Goal: Information Seeking & Learning: Check status

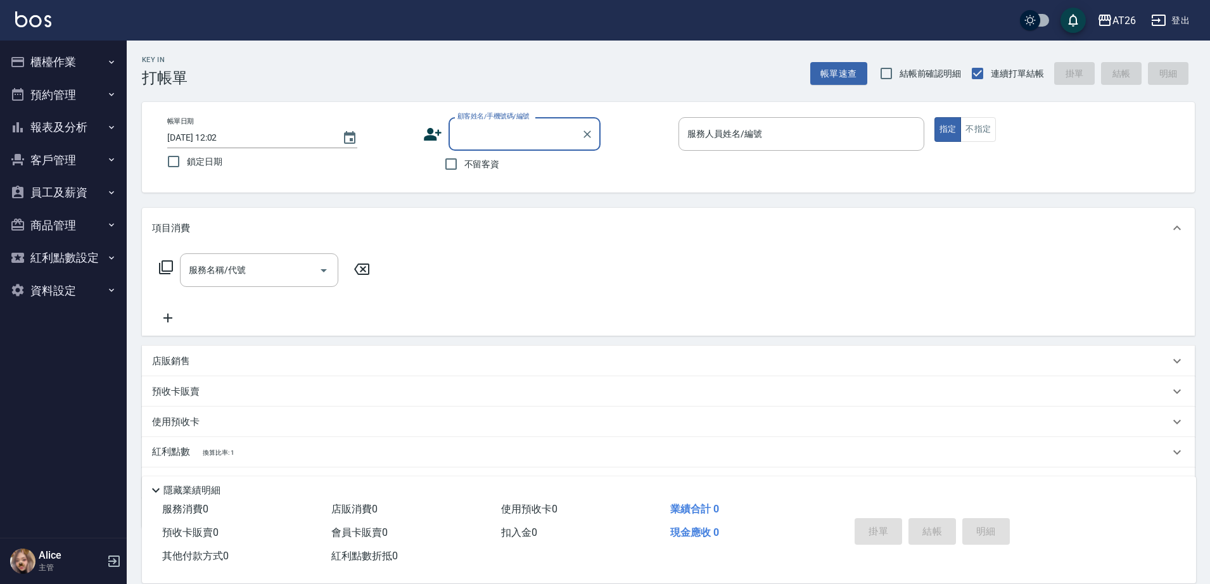
click at [90, 63] on button "櫃檯作業" at bounding box center [63, 62] width 117 height 33
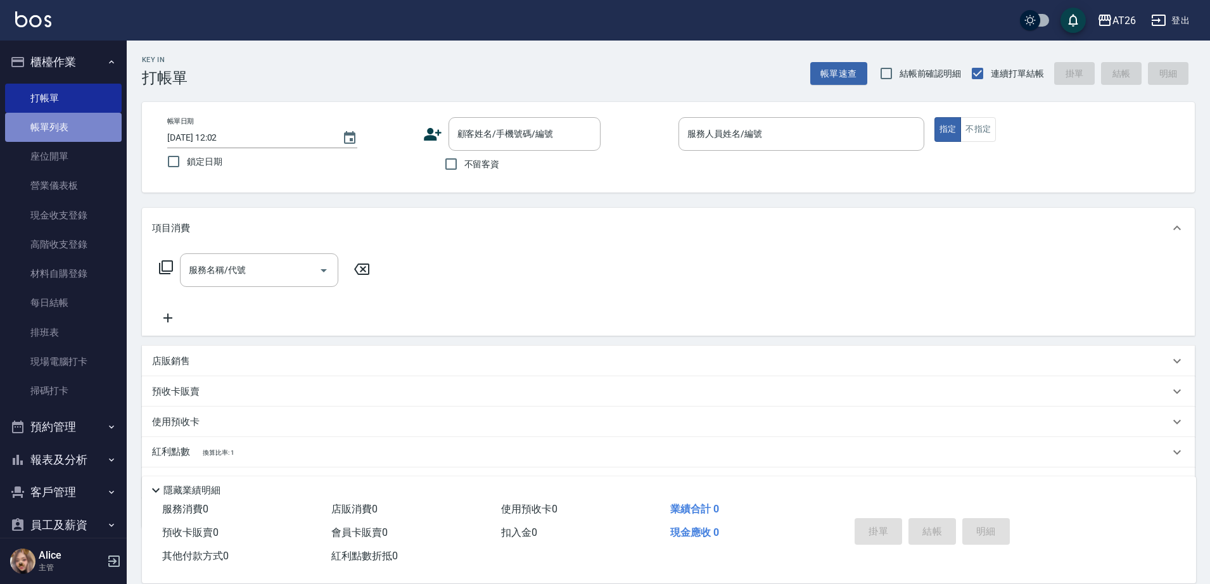
click at [82, 130] on link "帳單列表" at bounding box center [63, 127] width 117 height 29
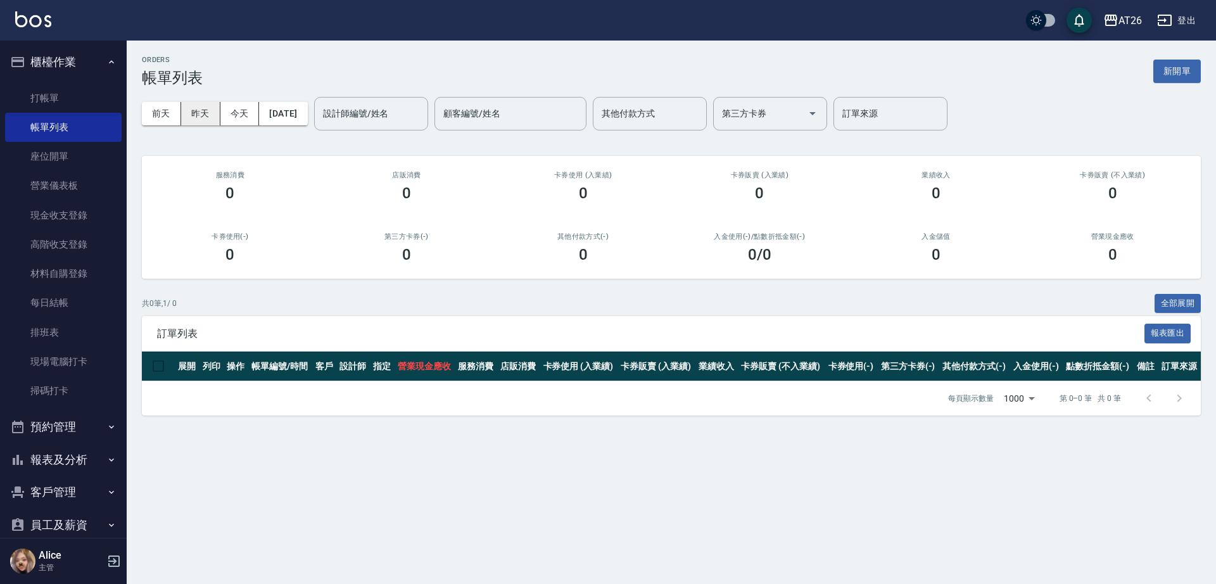
click at [208, 116] on button "昨天" at bounding box center [200, 113] width 39 height 23
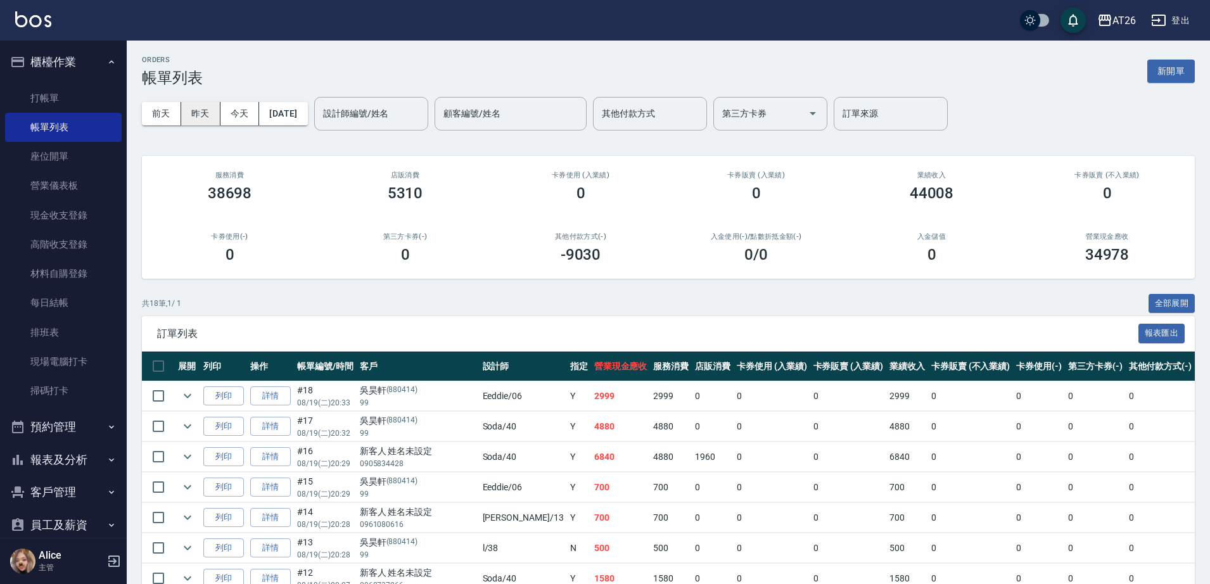
click at [198, 112] on button "昨天" at bounding box center [200, 113] width 39 height 23
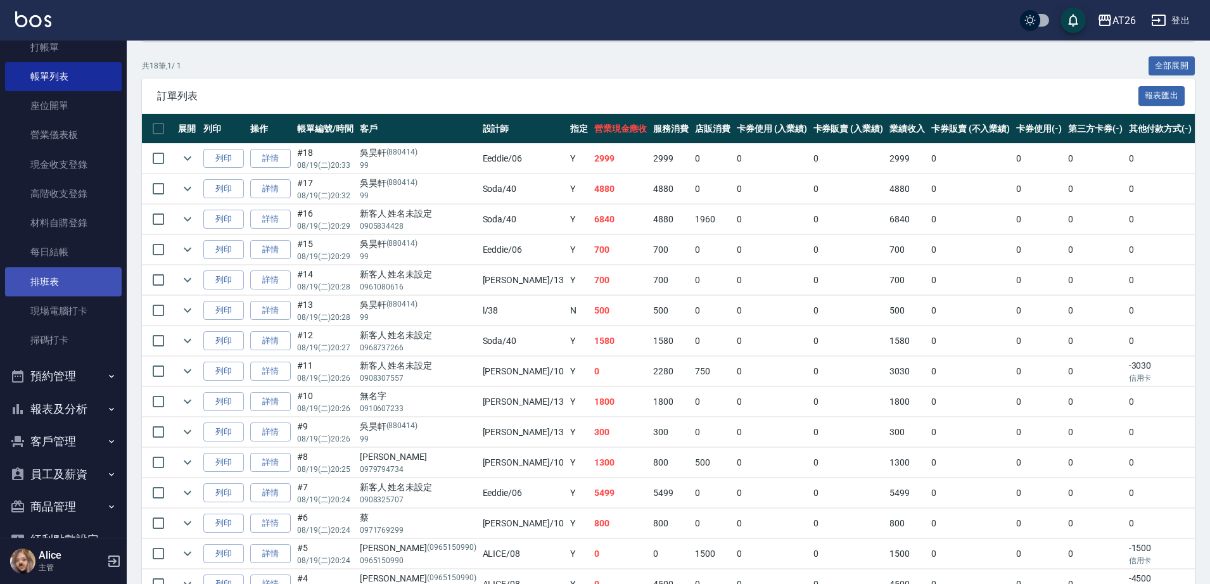
scroll to position [117, 0]
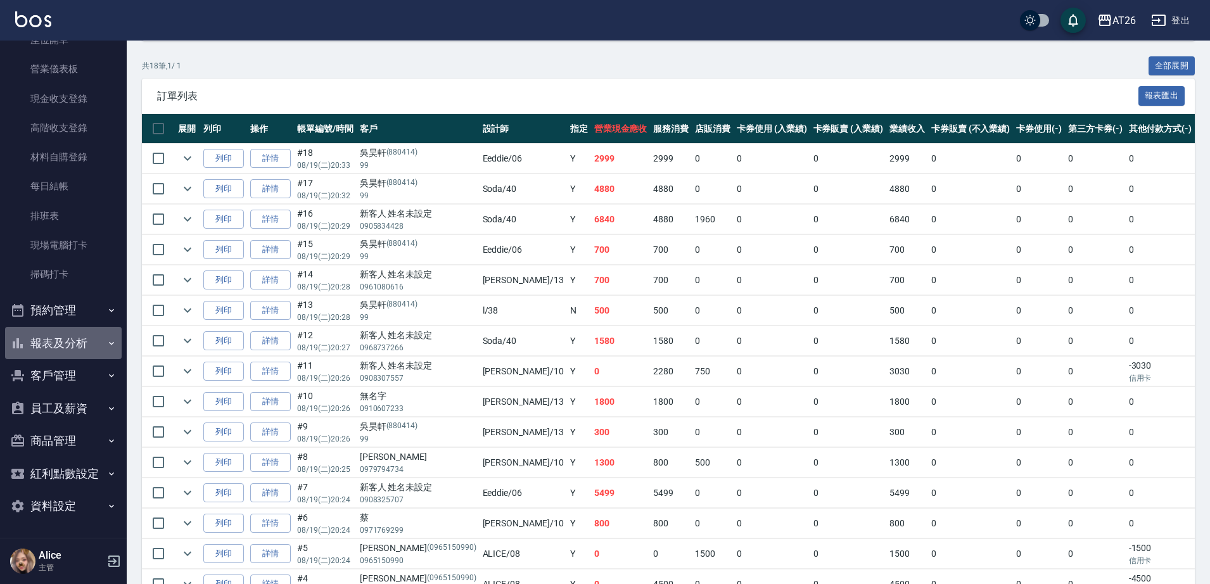
click at [81, 355] on button "報表及分析" at bounding box center [63, 343] width 117 height 33
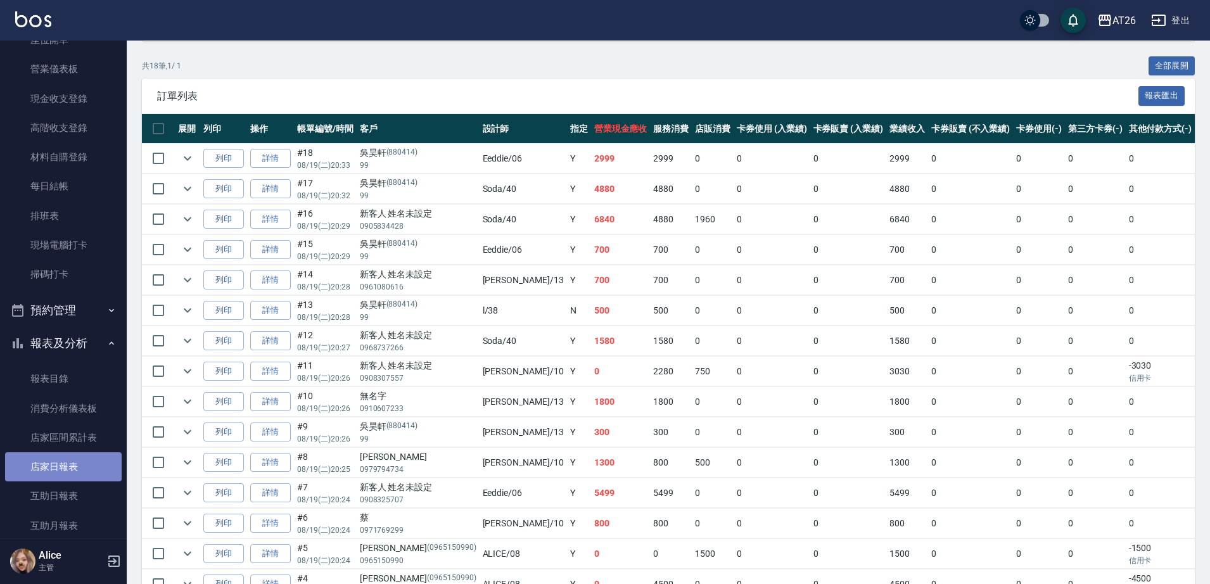
click at [72, 463] on link "店家日報表" at bounding box center [63, 466] width 117 height 29
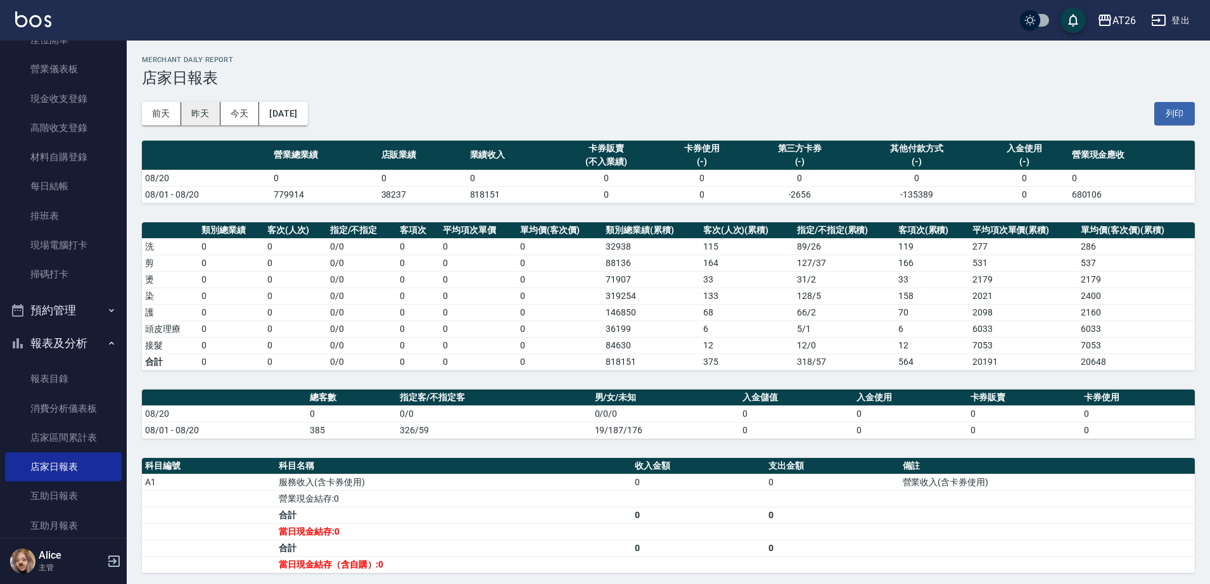
click at [200, 103] on button "昨天" at bounding box center [200, 113] width 39 height 23
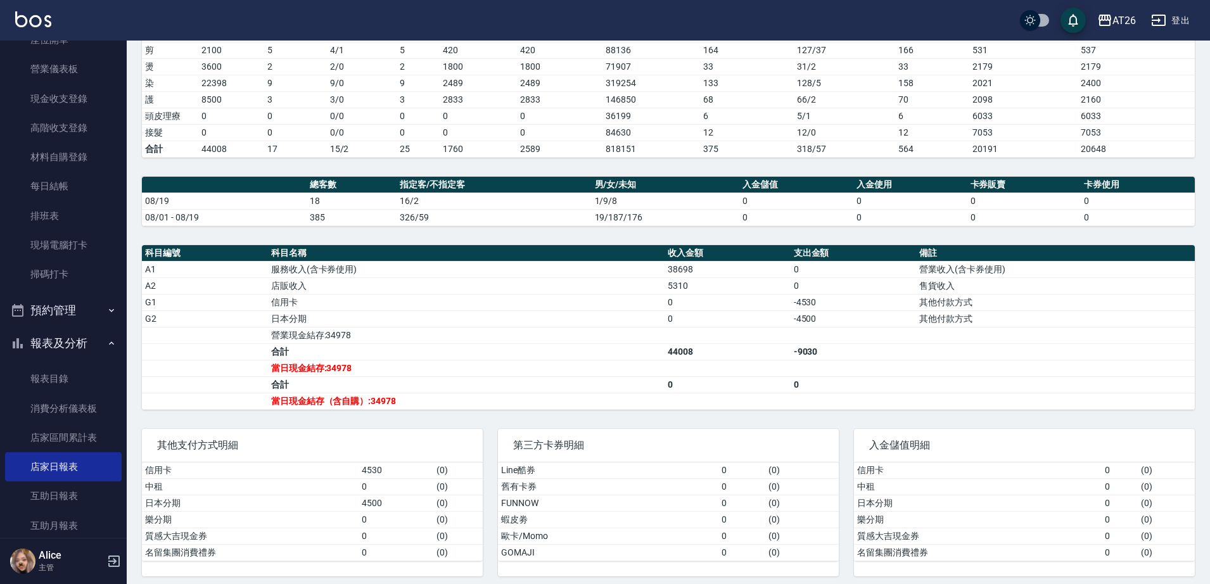
scroll to position [220, 0]
